Goal: Information Seeking & Learning: Learn about a topic

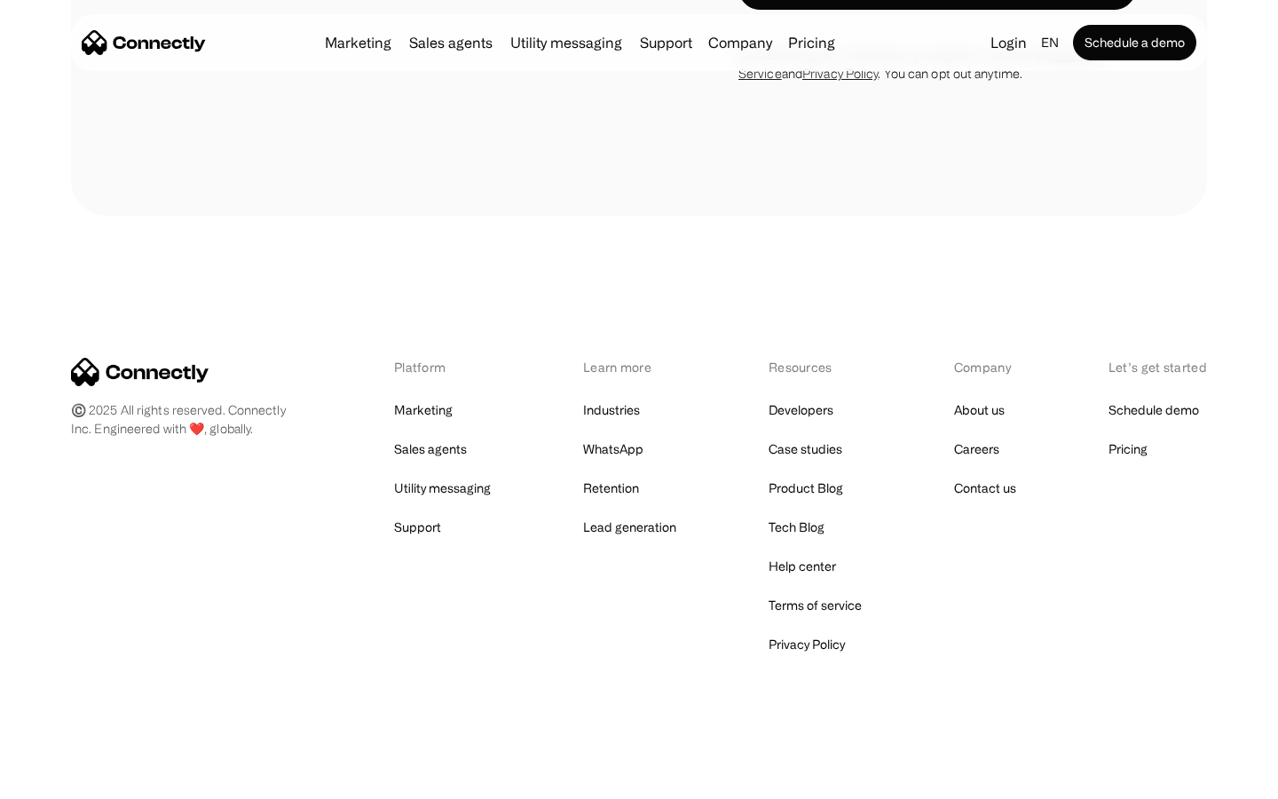
scroll to position [2602, 0]
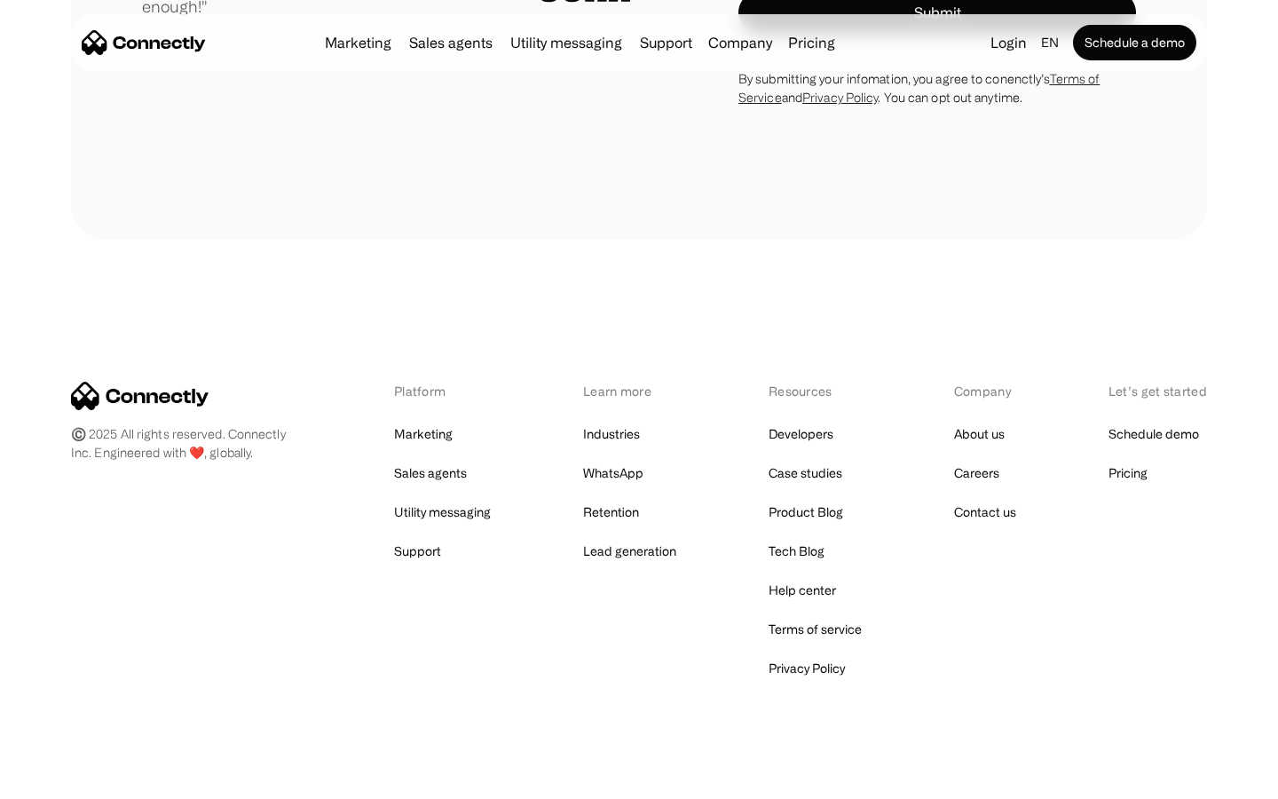
scroll to position [4944, 0]
